Goal: Information Seeking & Learning: Learn about a topic

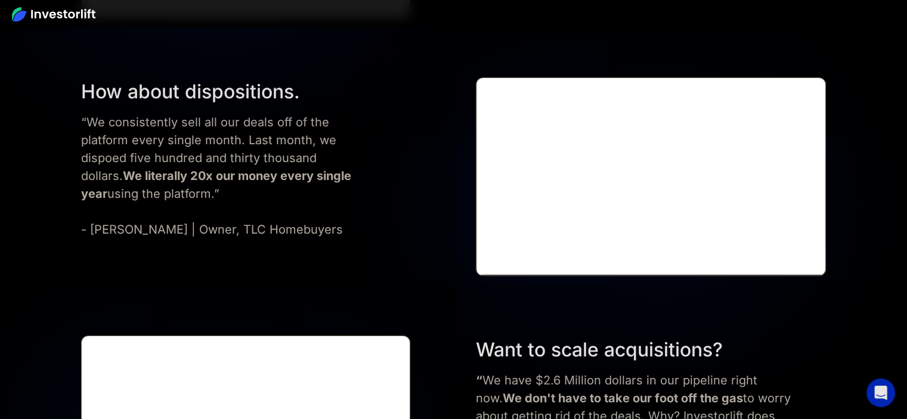
scroll to position [4266, 0]
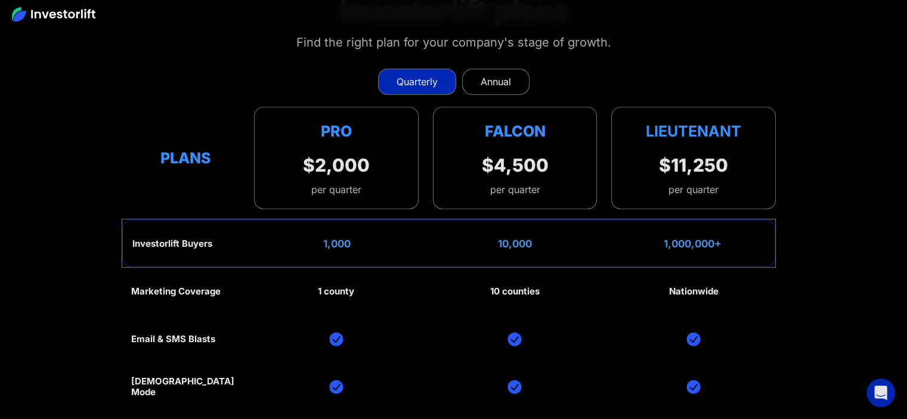
scroll to position [5392, 0]
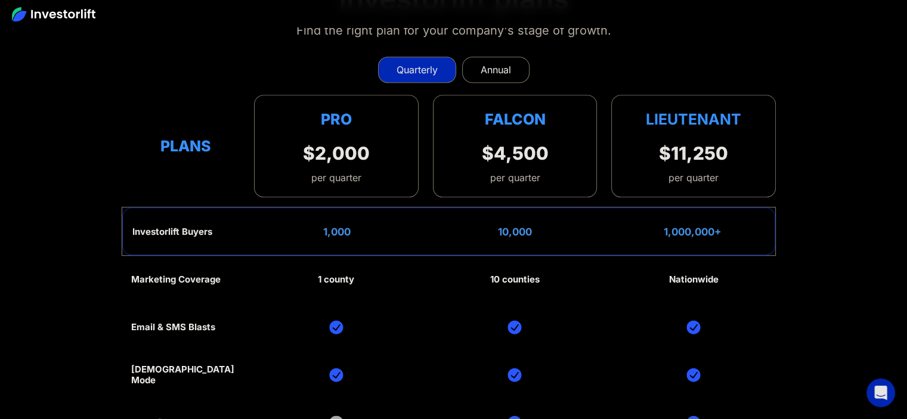
scroll to position [5326, 0]
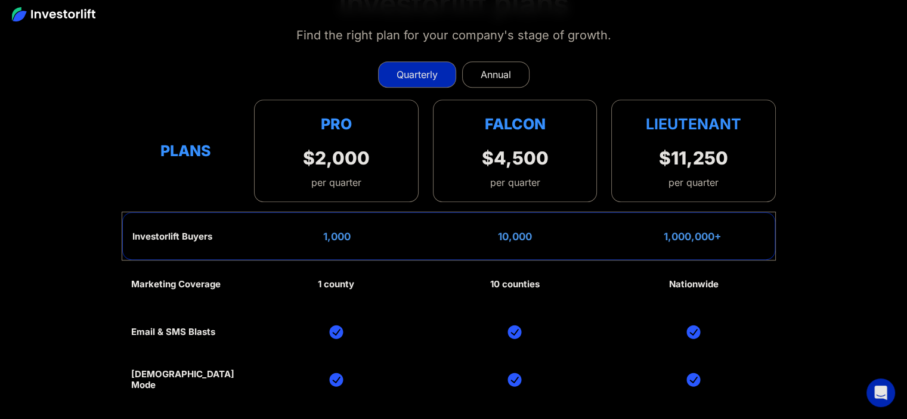
click at [502, 61] on link "Annual" at bounding box center [495, 74] width 67 height 26
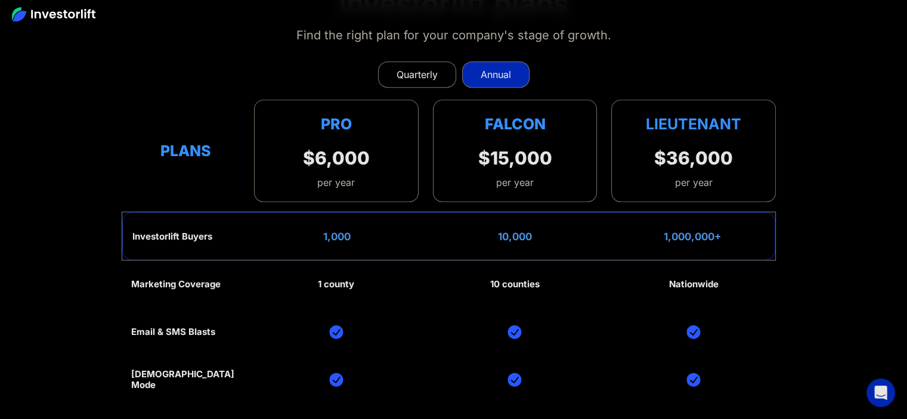
click at [421, 67] on div "Quarterly" at bounding box center [417, 74] width 41 height 14
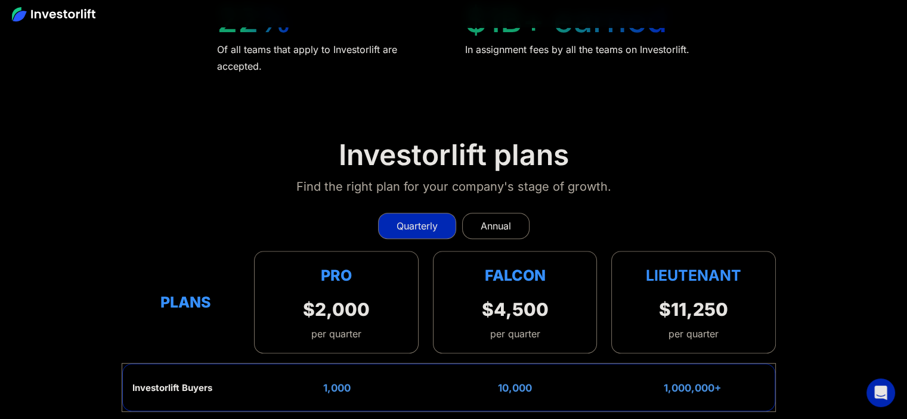
scroll to position [5174, 0]
click at [516, 214] on link "Annual" at bounding box center [495, 227] width 67 height 26
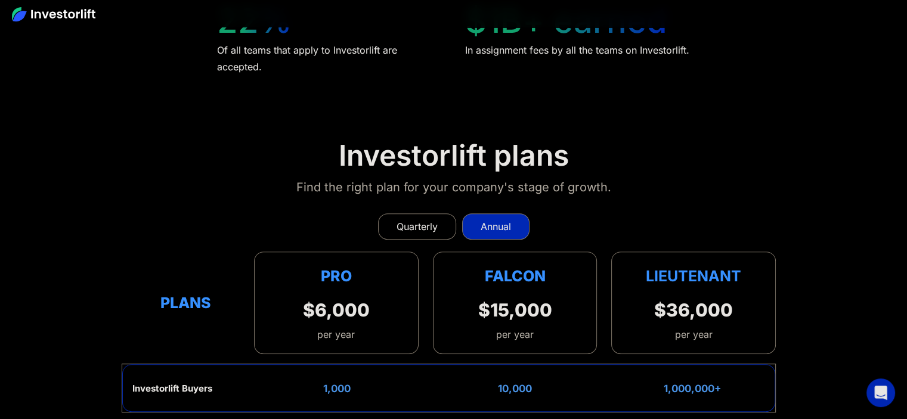
click at [417, 219] on div "Quarterly" at bounding box center [417, 226] width 41 height 14
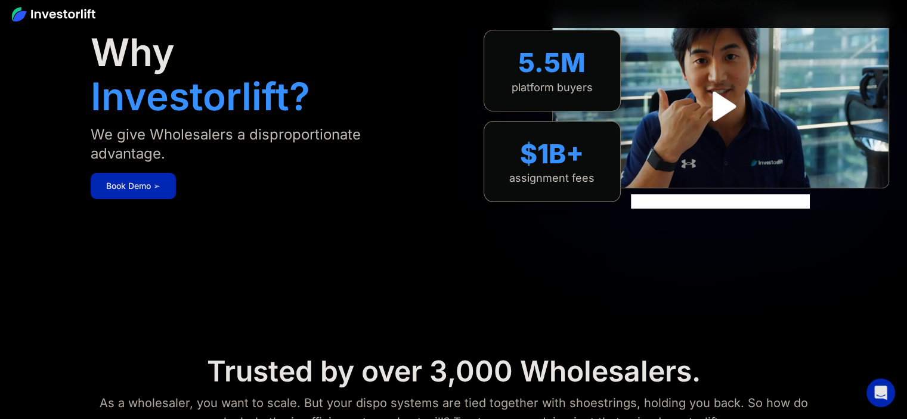
scroll to position [0, 0]
